Goal: Information Seeking & Learning: Learn about a topic

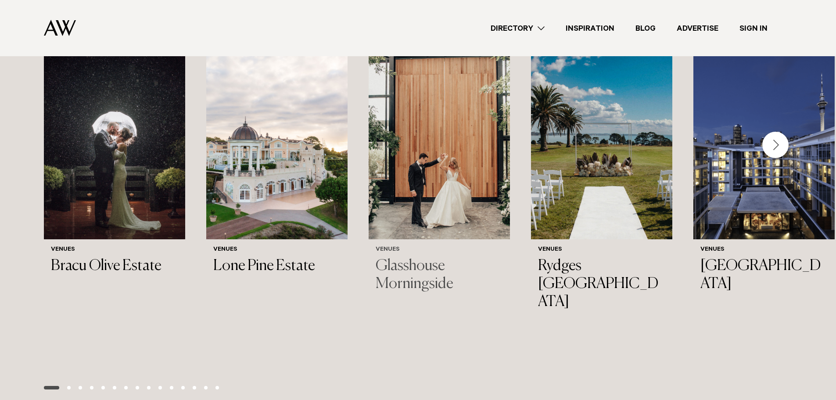
scroll to position [966, 0]
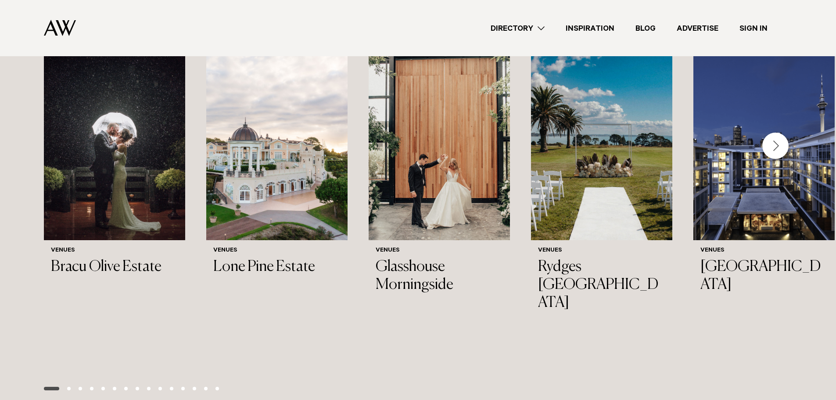
click at [782, 141] on div "Next slide" at bounding box center [775, 146] width 26 height 26
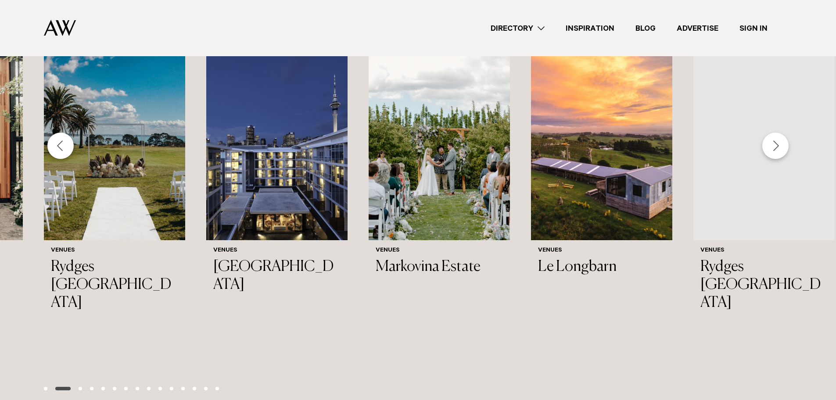
click at [782, 144] on div "Next slide" at bounding box center [775, 146] width 26 height 26
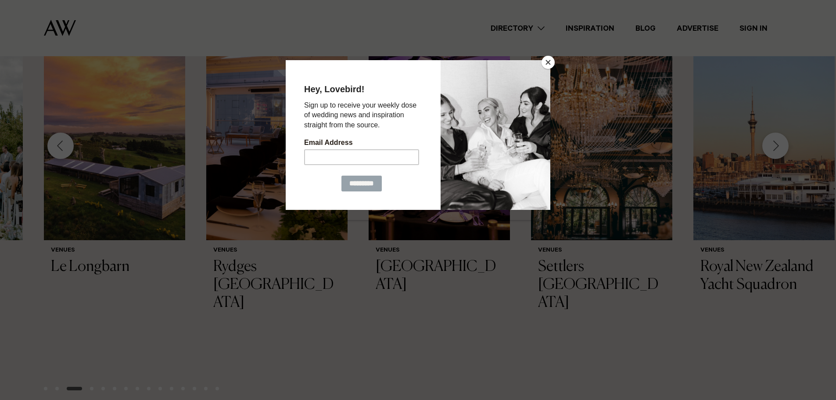
click at [553, 61] on button "Close" at bounding box center [548, 62] width 13 height 13
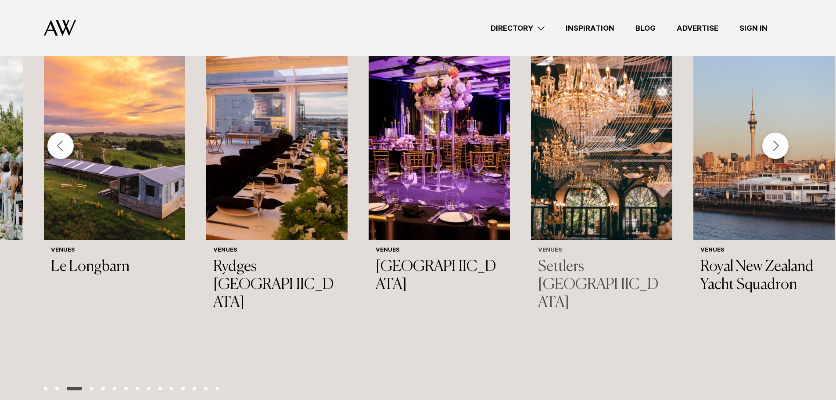
click at [615, 161] on img "10 / 45" at bounding box center [601, 145] width 141 height 190
click at [621, 201] on img "10 / 45" at bounding box center [601, 145] width 141 height 190
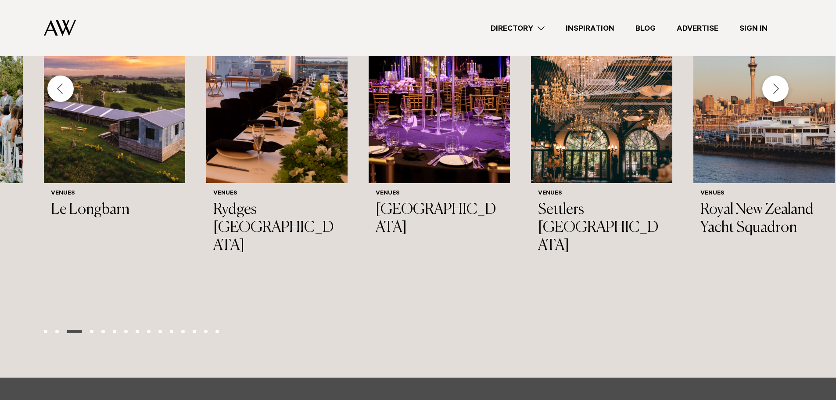
scroll to position [922, 0]
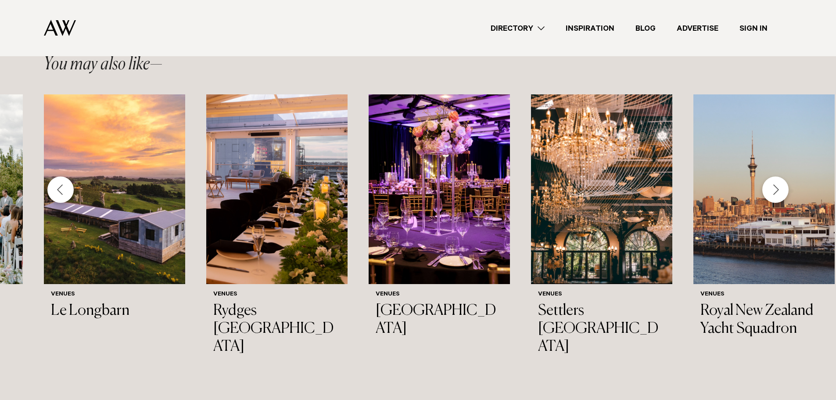
click at [783, 194] on div "Next slide" at bounding box center [775, 189] width 26 height 26
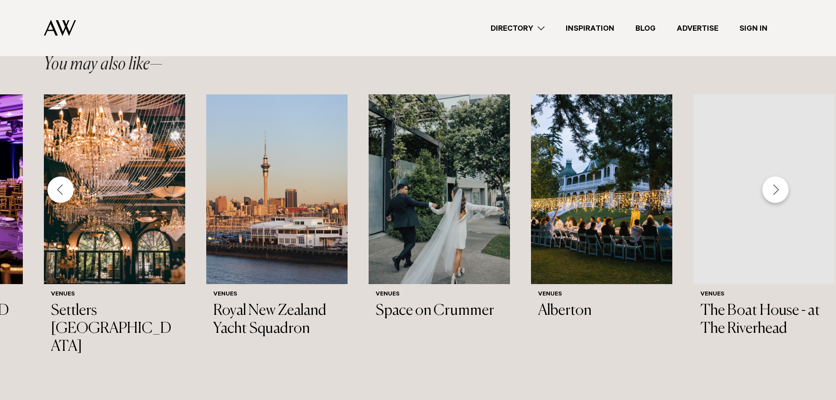
click at [774, 195] on div "Next slide" at bounding box center [775, 189] width 26 height 26
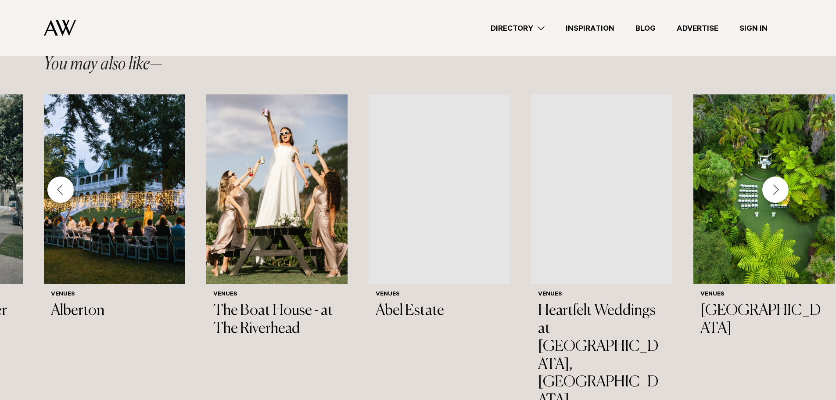
click at [777, 197] on div "Next slide" at bounding box center [775, 189] width 26 height 26
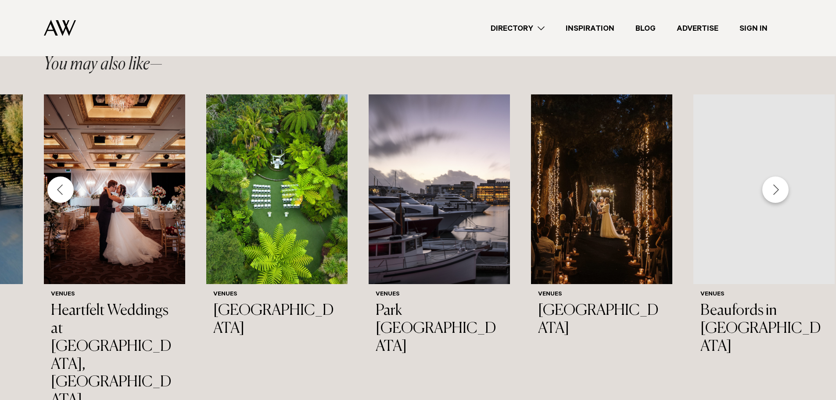
click at [768, 187] on div "Next slide" at bounding box center [775, 189] width 26 height 26
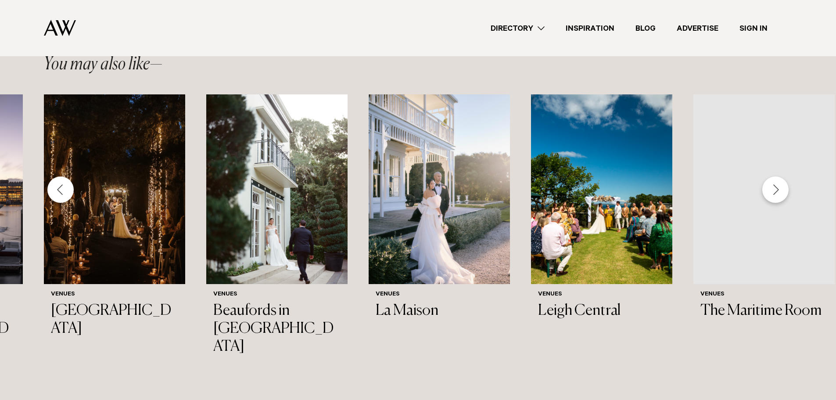
click at [768, 187] on div "Next slide" at bounding box center [775, 189] width 26 height 26
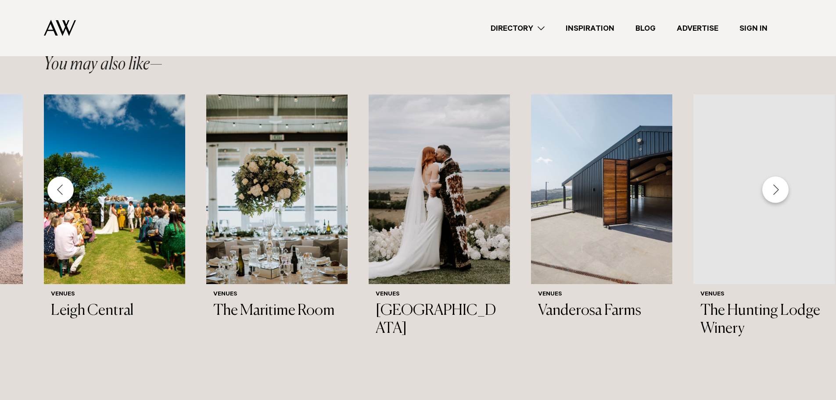
click at [768, 187] on div "Next slide" at bounding box center [775, 189] width 26 height 26
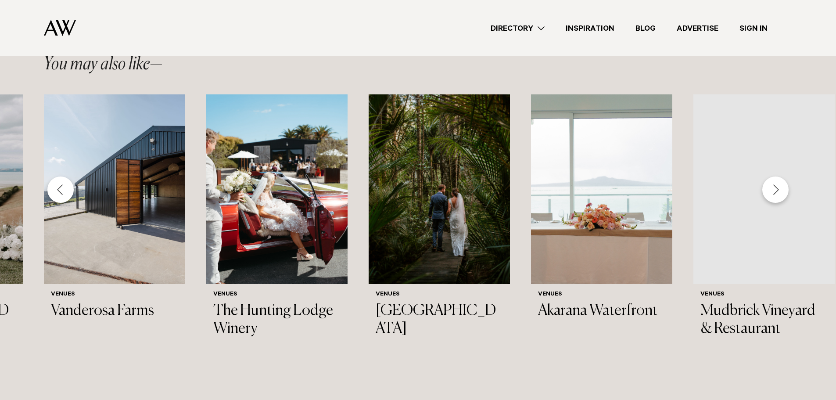
click at [768, 187] on div "Next slide" at bounding box center [775, 189] width 26 height 26
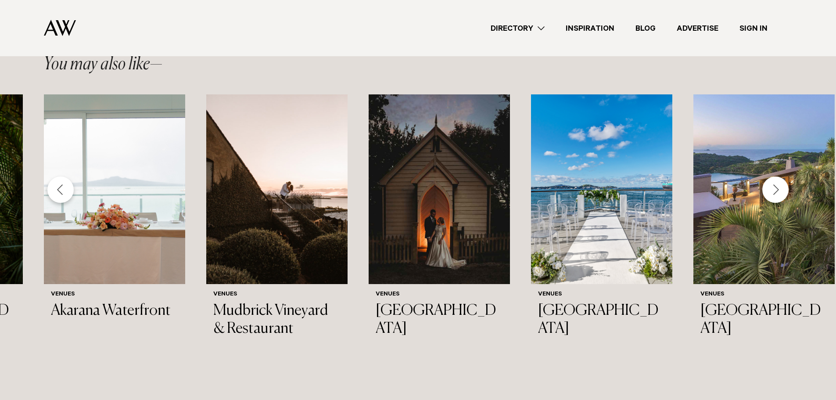
click at [768, 187] on div "Next slide" at bounding box center [775, 189] width 26 height 26
